Goal: Check status: Check status

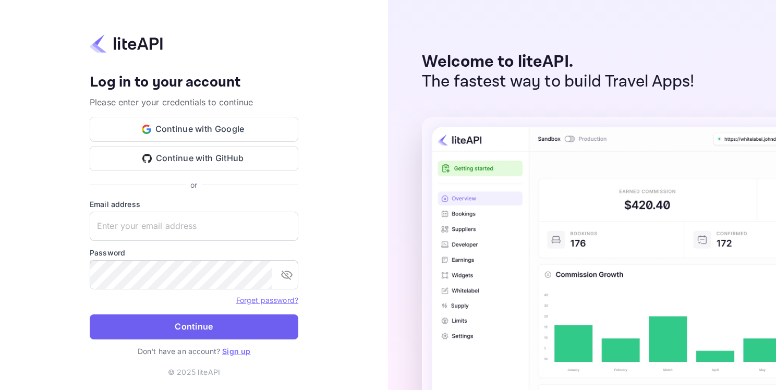
type input "adminpassword_support@yandex-team.ru"
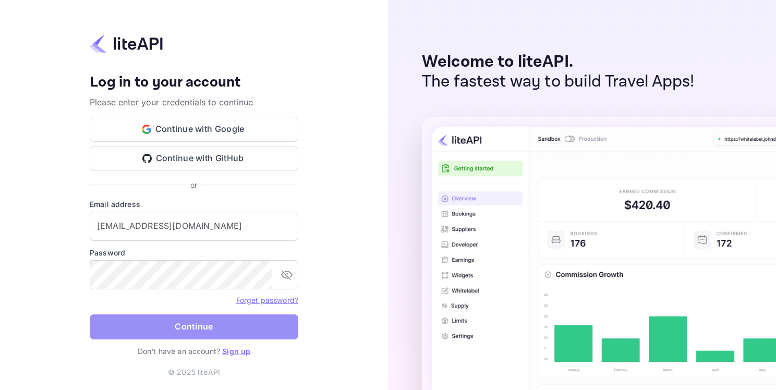
click at [156, 333] on button "Continue" at bounding box center [194, 326] width 209 height 25
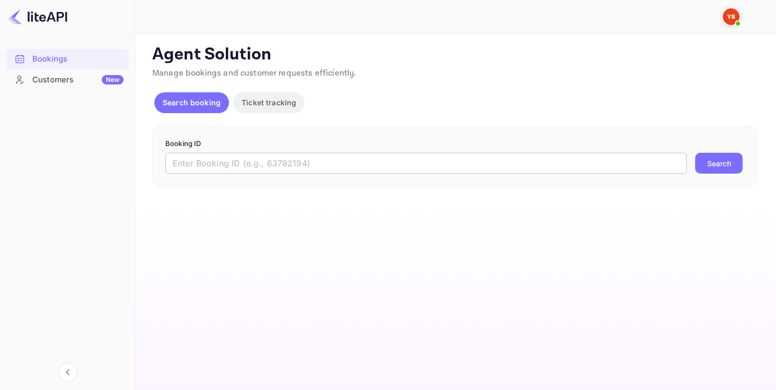
click at [252, 164] on input "text" at bounding box center [426, 163] width 522 height 21
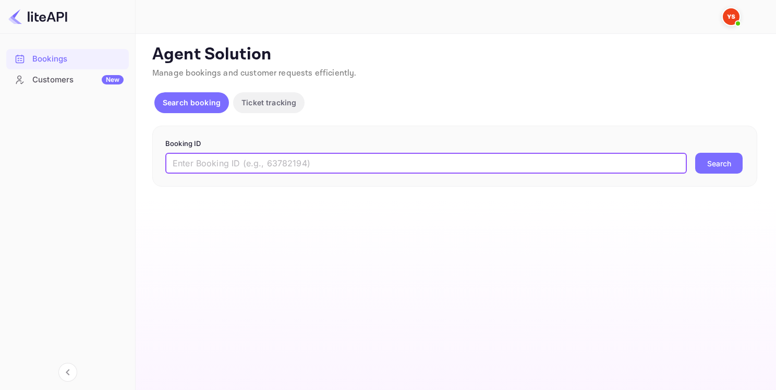
paste input "9139640"
type input "9139640"
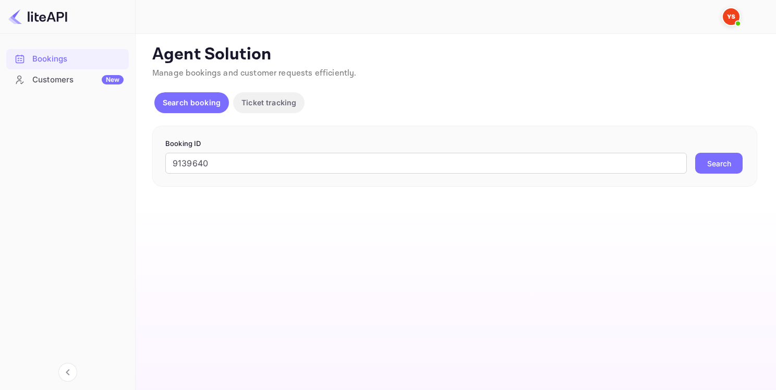
click at [715, 162] on button "Search" at bounding box center [718, 163] width 47 height 21
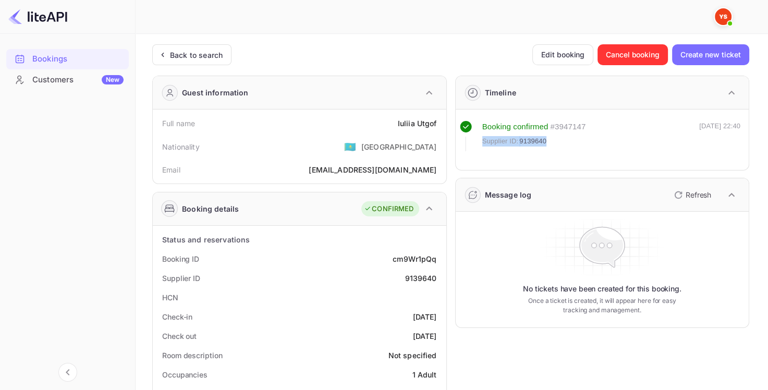
drag, startPoint x: 588, startPoint y: 127, endPoint x: 560, endPoint y: 134, distance: 28.3
click at [560, 134] on div "Booking confirmed # 3947147 Supplier ID: 9139640 [DATE] 22:40" at bounding box center [600, 136] width 281 height 30
click at [555, 137] on div "Supplier ID: 9139640" at bounding box center [534, 141] width 104 height 10
drag, startPoint x: 549, startPoint y: 140, endPoint x: 519, endPoint y: 144, distance: 30.1
click at [519, 144] on div "Supplier ID: 9139640" at bounding box center [534, 141] width 104 height 10
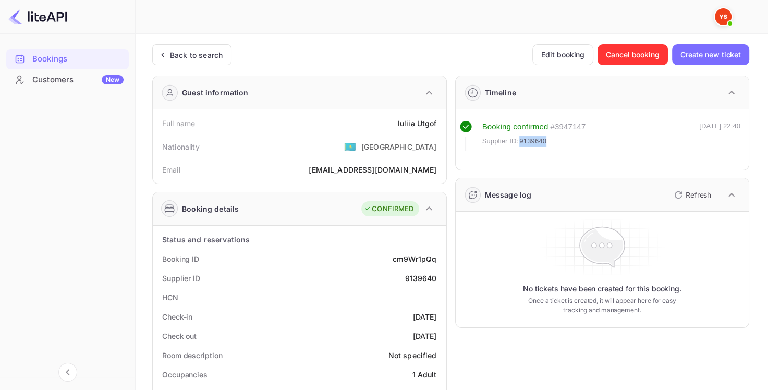
click at [519, 145] on span "9139640" at bounding box center [532, 141] width 27 height 10
drag, startPoint x: 547, startPoint y: 138, endPoint x: 520, endPoint y: 141, distance: 26.8
click at [520, 141] on div "Supplier ID: 9139640" at bounding box center [534, 141] width 104 height 10
copy span "9139640"
drag, startPoint x: 398, startPoint y: 120, endPoint x: 440, endPoint y: 125, distance: 42.0
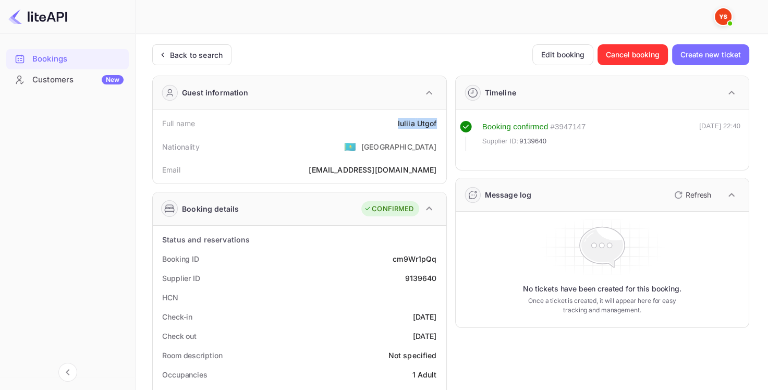
click at [440, 125] on div "Full name [PERSON_NAME]" at bounding box center [299, 123] width 285 height 19
copy div "[PERSON_NAME]"
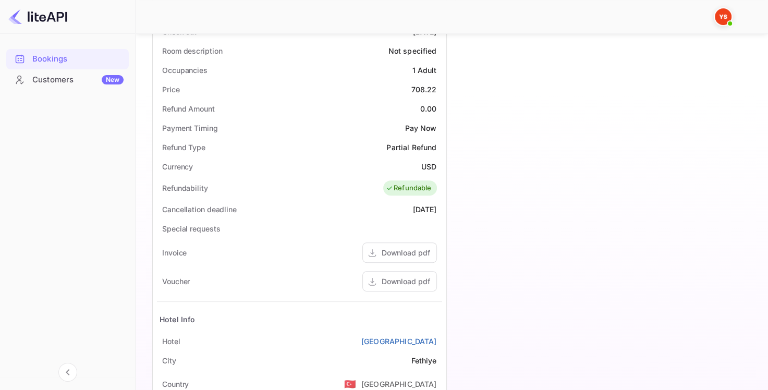
scroll to position [313, 0]
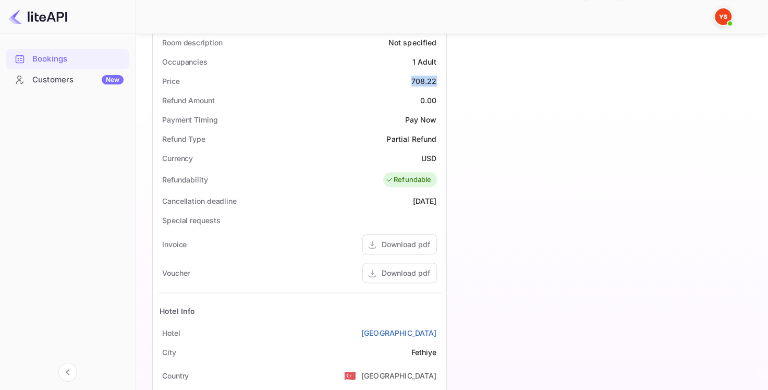
drag, startPoint x: 411, startPoint y: 78, endPoint x: 442, endPoint y: 81, distance: 30.9
click at [442, 81] on div "Status and reservations Booking ID cm9Wr1pQq Supplier ID 9139640 HCN Check-in […" at bounding box center [300, 200] width 294 height 575
copy div "708.22"
